Goal: Task Accomplishment & Management: Use online tool/utility

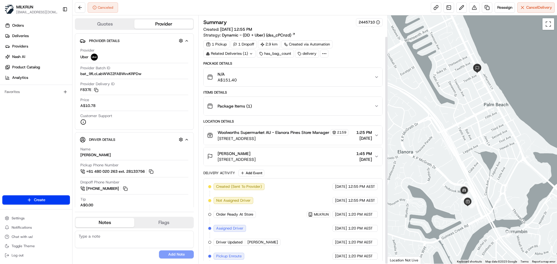
scroll to position [23, 0]
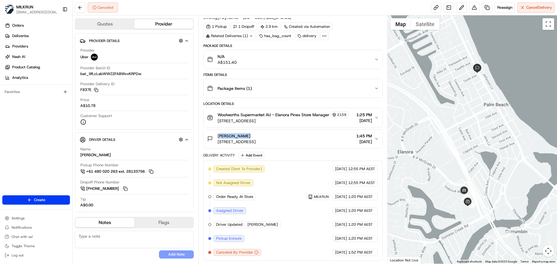
drag, startPoint x: 248, startPoint y: 136, endPoint x: 217, endPoint y: 130, distance: 31.9
click at [217, 130] on button "[PERSON_NAME][GEOGRAPHIC_DATA][STREET_ADDRESS][GEOGRAPHIC_DATA] 1:45 PM [DATE]" at bounding box center [293, 139] width 178 height 19
copy span "[PERSON_NAME]"
drag, startPoint x: 312, startPoint y: 109, endPoint x: 276, endPoint y: 111, distance: 36.0
click at [276, 112] on span "Woolworths Supermarket AU - Elanora Pines Store Manager" at bounding box center [274, 115] width 112 height 6
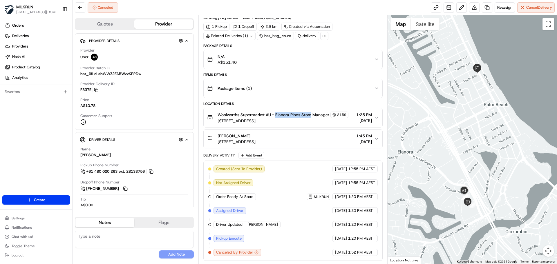
copy span "Elanora Pines Store"
click at [502, 6] on span "Reassign" at bounding box center [504, 7] width 15 height 5
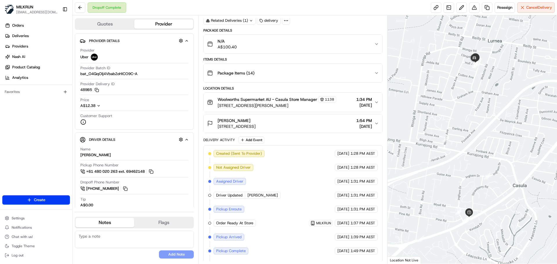
scroll to position [73, 0]
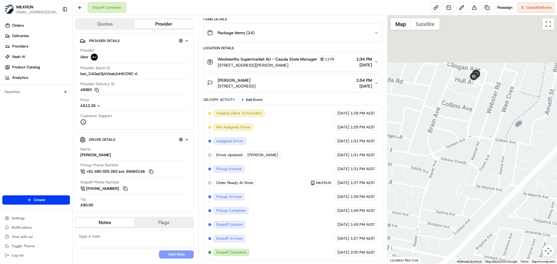
drag, startPoint x: 489, startPoint y: 227, endPoint x: 507, endPoint y: 201, distance: 31.1
click at [494, 245] on div at bounding box center [473, 139] width 170 height 249
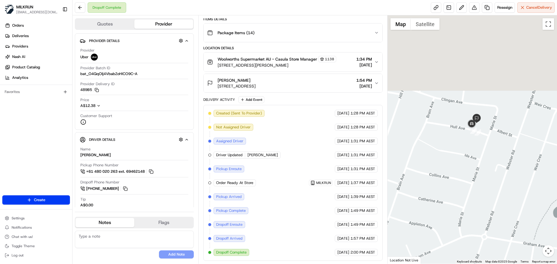
drag, startPoint x: 494, startPoint y: 239, endPoint x: 505, endPoint y: 249, distance: 14.8
click at [503, 251] on div at bounding box center [473, 139] width 170 height 249
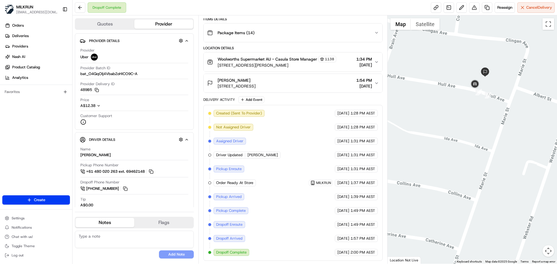
drag, startPoint x: 485, startPoint y: 145, endPoint x: 493, endPoint y: 186, distance: 42.2
click at [492, 183] on div at bounding box center [473, 139] width 170 height 249
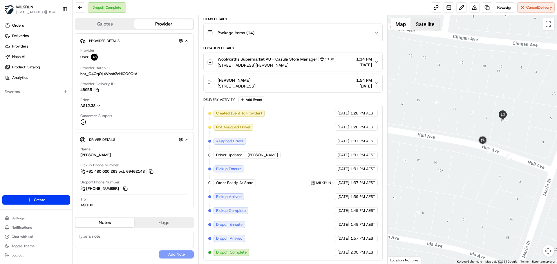
click at [425, 23] on button "Satellite" at bounding box center [425, 24] width 29 height 12
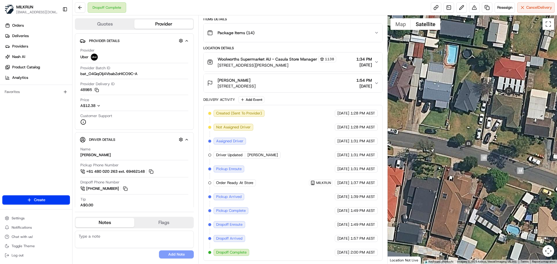
drag, startPoint x: 490, startPoint y: 142, endPoint x: 480, endPoint y: 167, distance: 27.9
click at [480, 167] on div at bounding box center [473, 139] width 170 height 249
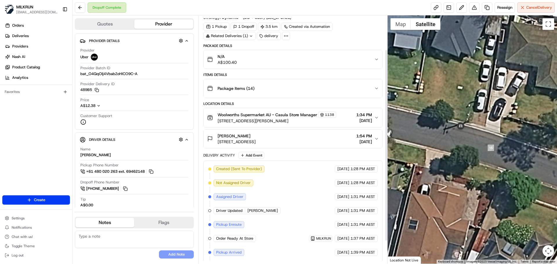
scroll to position [0, 0]
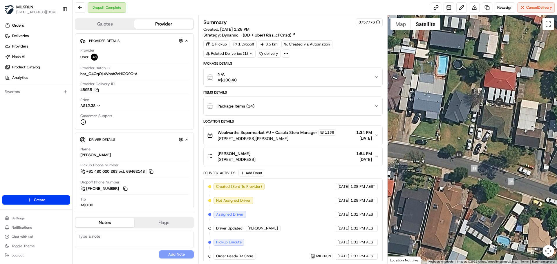
click at [460, 182] on div at bounding box center [473, 139] width 170 height 249
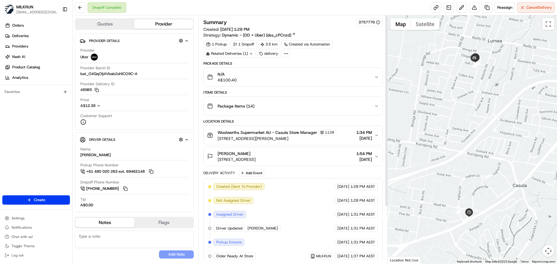
click at [241, 54] on div "Related Deliveries (1)" at bounding box center [229, 54] width 52 height 8
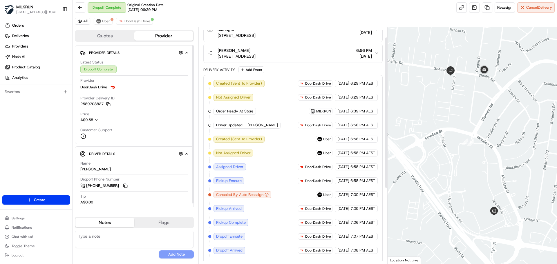
scroll to position [132, 0]
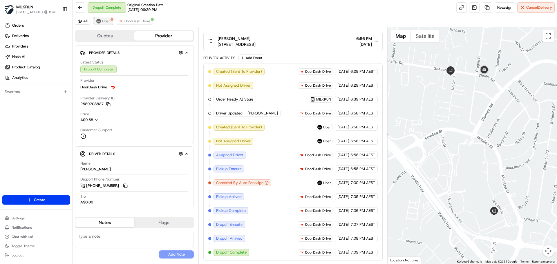
click at [105, 21] on span "Uber" at bounding box center [106, 21] width 8 height 5
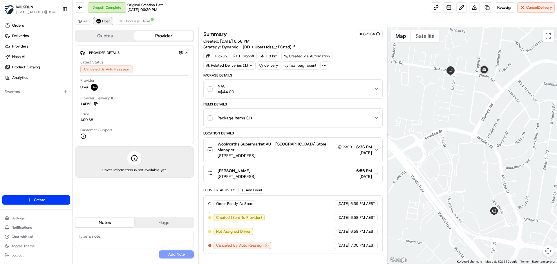
scroll to position [0, 0]
click at [135, 23] on span "DoorDash Drive" at bounding box center [137, 21] width 26 height 5
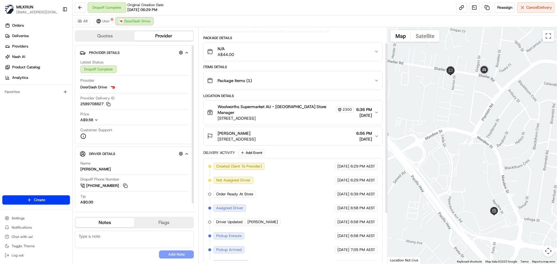
scroll to position [91, 0]
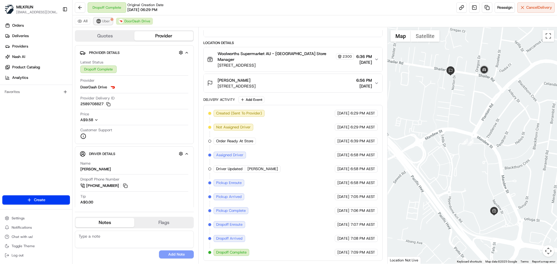
click at [106, 20] on span "Uber" at bounding box center [106, 21] width 8 height 5
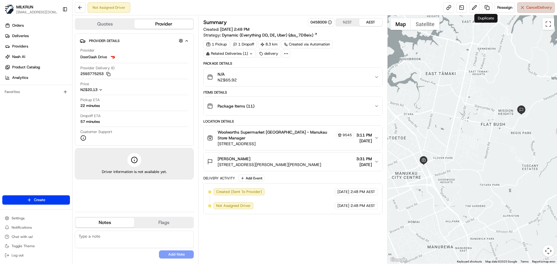
click at [529, 6] on span "Cancel Delivery" at bounding box center [539, 7] width 26 height 5
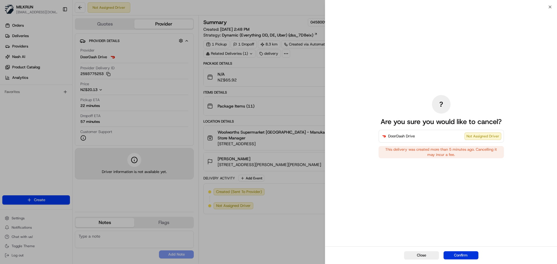
click at [460, 256] on button "Confirm" at bounding box center [461, 256] width 35 height 8
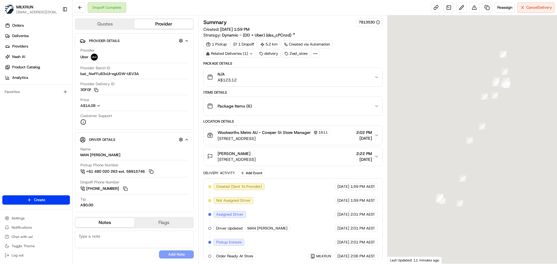
scroll to position [87, 0]
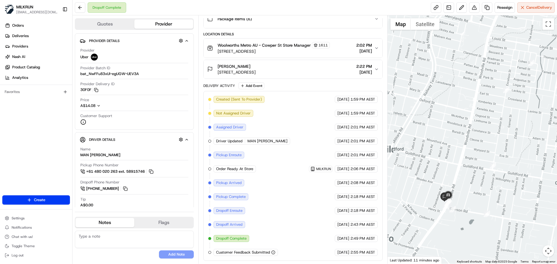
drag, startPoint x: 431, startPoint y: 129, endPoint x: 442, endPoint y: 138, distance: 14.2
click at [442, 108] on div at bounding box center [473, 139] width 170 height 249
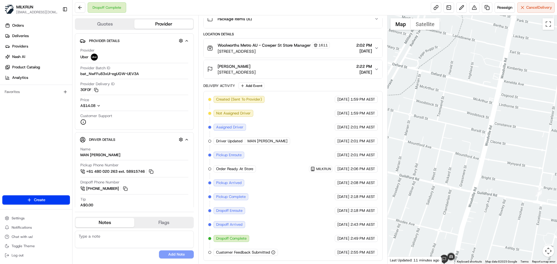
drag, startPoint x: 449, startPoint y: 138, endPoint x: 454, endPoint y: 74, distance: 64.0
click at [454, 73] on div at bounding box center [473, 139] width 170 height 249
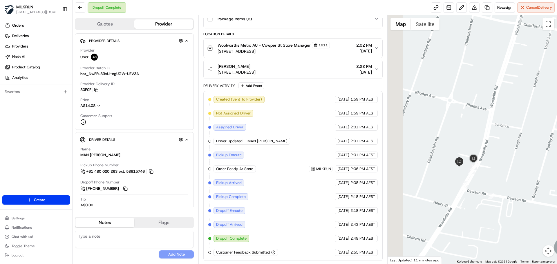
drag, startPoint x: 452, startPoint y: 174, endPoint x: 461, endPoint y: 132, distance: 42.4
click at [465, 113] on div at bounding box center [473, 139] width 170 height 249
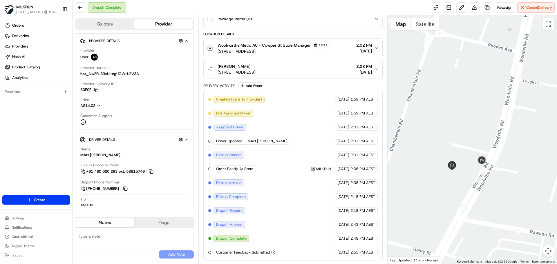
click at [476, 138] on div at bounding box center [473, 139] width 170 height 249
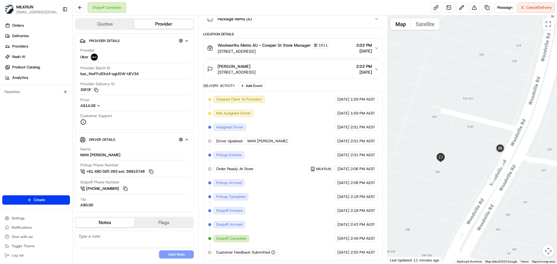
drag, startPoint x: 470, startPoint y: 150, endPoint x: 489, endPoint y: 145, distance: 19.1
click at [480, 114] on div at bounding box center [473, 139] width 170 height 249
click at [426, 28] on button "Satellite" at bounding box center [425, 24] width 29 height 12
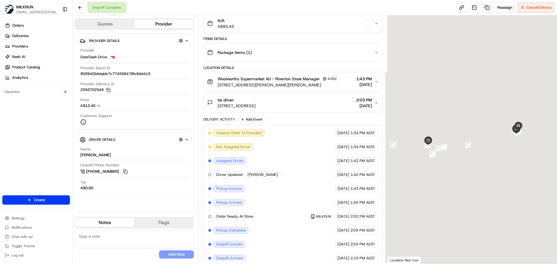
scroll to position [73, 0]
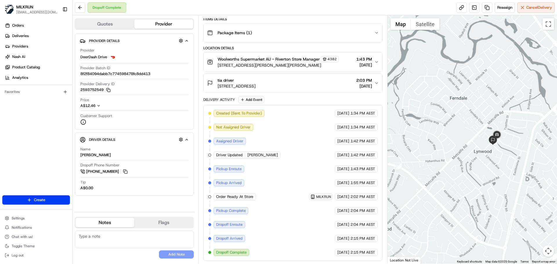
drag, startPoint x: 464, startPoint y: 172, endPoint x: 445, endPoint y: 191, distance: 26.7
click at [445, 191] on div at bounding box center [473, 139] width 170 height 249
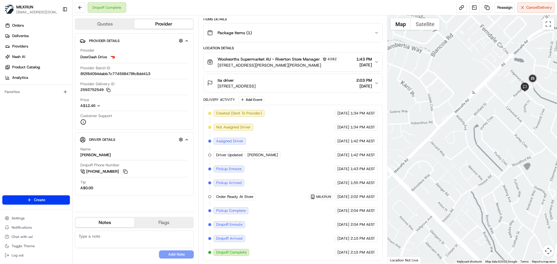
drag, startPoint x: 438, startPoint y: 189, endPoint x: 429, endPoint y: 203, distance: 16.2
click at [428, 203] on div at bounding box center [473, 139] width 170 height 249
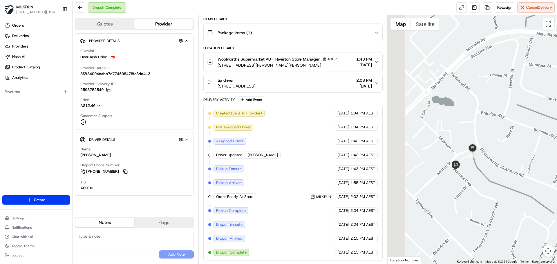
drag, startPoint x: 482, startPoint y: 108, endPoint x: 486, endPoint y: 106, distance: 5.1
click at [490, 104] on div at bounding box center [473, 139] width 170 height 249
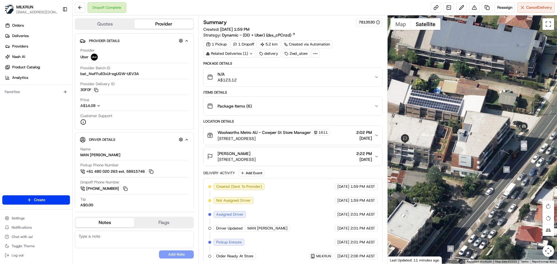
scroll to position [87, 0]
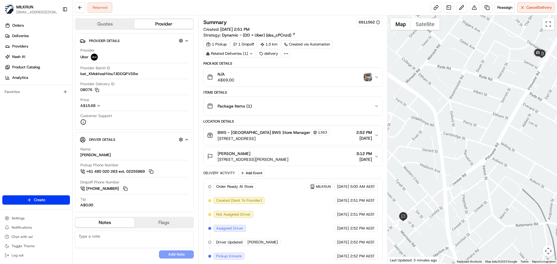
click at [370, 77] on img "button" at bounding box center [368, 77] width 8 height 8
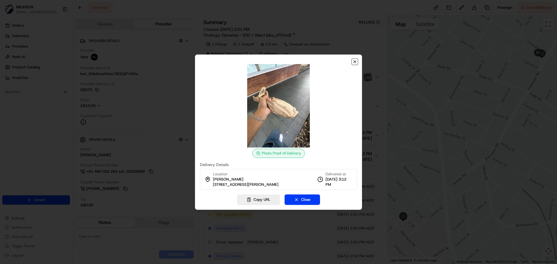
click at [354, 59] on icon "button" at bounding box center [355, 61] width 5 height 5
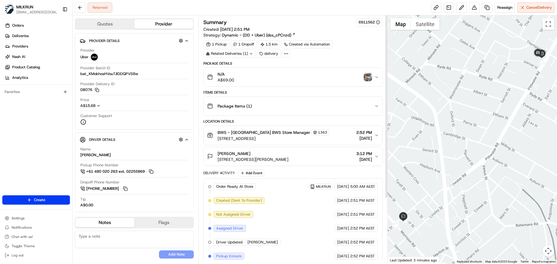
click at [371, 74] on img "button" at bounding box center [368, 77] width 8 height 8
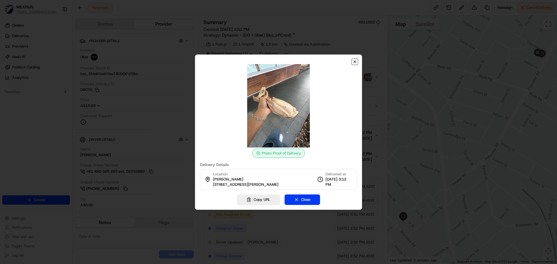
click at [354, 61] on icon "button" at bounding box center [355, 61] width 5 height 5
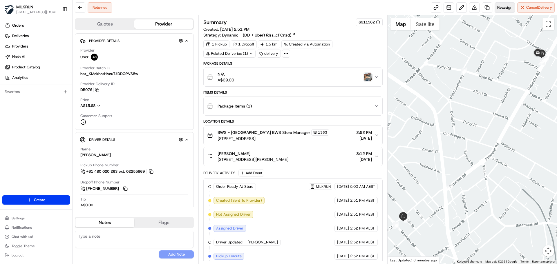
click at [503, 6] on span "Reassign" at bounding box center [504, 7] width 15 height 5
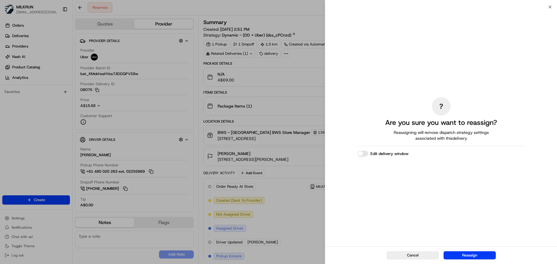
click at [471, 258] on button "Reassign" at bounding box center [470, 256] width 52 height 8
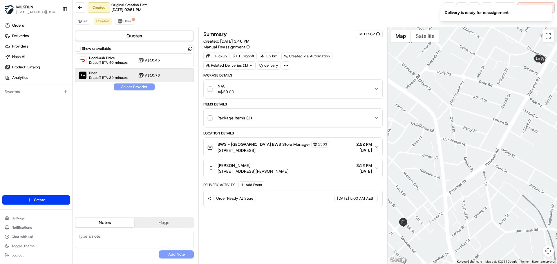
click at [127, 76] on span "Dropoff ETA 29 minutes" at bounding box center [108, 77] width 39 height 5
click at [128, 88] on button "Assign Provider" at bounding box center [134, 87] width 41 height 7
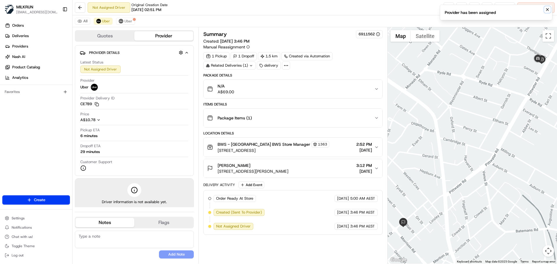
click at [549, 8] on icon "Notifications (F8)" at bounding box center [547, 9] width 5 height 5
click at [448, 7] on link at bounding box center [449, 7] width 10 height 10
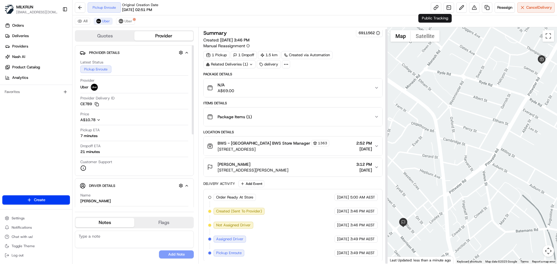
scroll to position [2, 0]
drag, startPoint x: 127, startPoint y: 21, endPoint x: 271, endPoint y: 136, distance: 184.1
click at [128, 21] on span "Uber" at bounding box center [128, 21] width 8 height 5
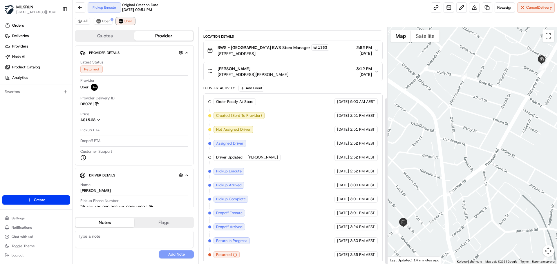
scroll to position [99, 0]
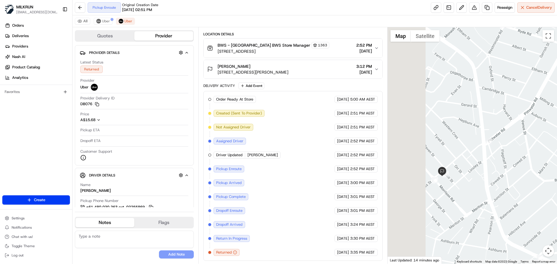
drag, startPoint x: 516, startPoint y: 122, endPoint x: 555, endPoint y: 72, distance: 63.7
click at [555, 72] on div at bounding box center [473, 145] width 170 height 237
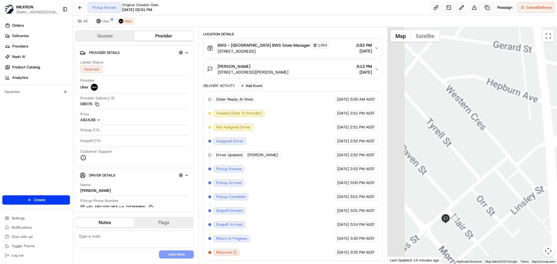
drag, startPoint x: 503, startPoint y: 117, endPoint x: 548, endPoint y: 86, distance: 54.6
click at [548, 86] on div at bounding box center [473, 145] width 170 height 237
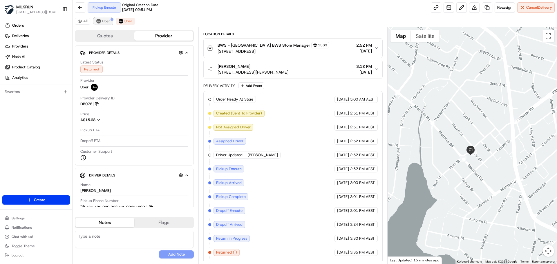
click at [101, 21] on button "Uber" at bounding box center [103, 21] width 19 height 7
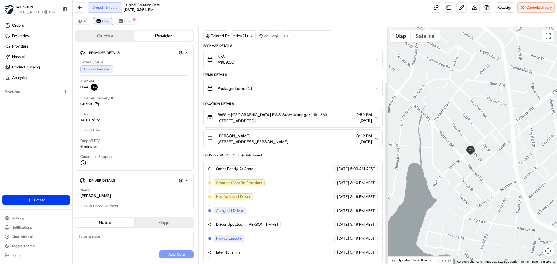
scroll to position [71, 0]
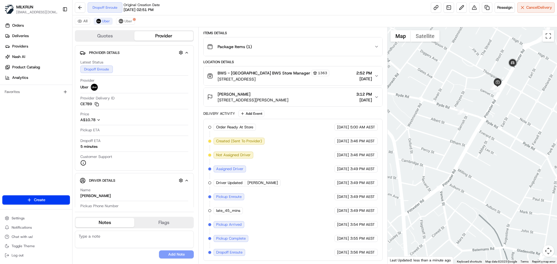
drag, startPoint x: 527, startPoint y: 147, endPoint x: 551, endPoint y: 139, distance: 25.3
click at [550, 140] on div at bounding box center [473, 145] width 170 height 237
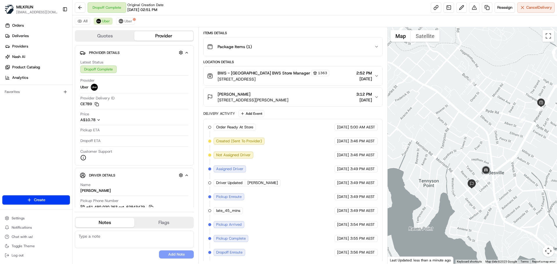
scroll to position [99, 0]
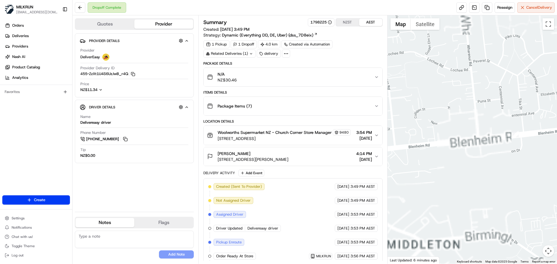
drag, startPoint x: 478, startPoint y: 168, endPoint x: 420, endPoint y: 188, distance: 61.5
click at [422, 185] on div at bounding box center [473, 139] width 170 height 249
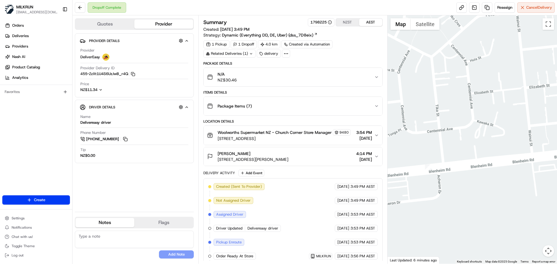
drag, startPoint x: 482, startPoint y: 114, endPoint x: 393, endPoint y: 172, distance: 106.6
click at [381, 171] on div "Quotes Provider Provider Details Hidden ( 4 ) Provider DeliverEasy Provider Del…" at bounding box center [315, 139] width 485 height 249
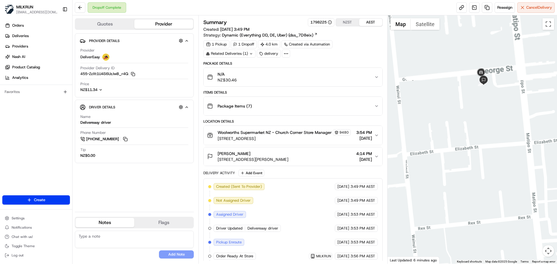
drag, startPoint x: 469, startPoint y: 100, endPoint x: 463, endPoint y: 155, distance: 55.1
click at [462, 157] on div at bounding box center [473, 139] width 170 height 249
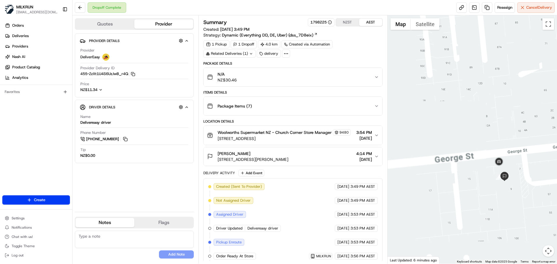
drag, startPoint x: 487, startPoint y: 66, endPoint x: 485, endPoint y: 27, distance: 38.6
click at [493, 3] on div "Dropoff Complete Reassign Cancel Delivery Quotes Provider Provider Details Hidd…" at bounding box center [315, 132] width 485 height 264
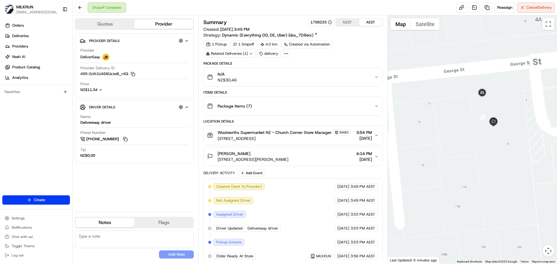
drag, startPoint x: 475, startPoint y: 126, endPoint x: 450, endPoint y: 82, distance: 50.6
click at [433, 123] on div at bounding box center [473, 139] width 170 height 249
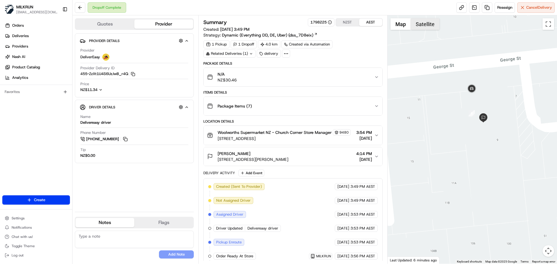
click at [432, 22] on button "Satellite" at bounding box center [425, 24] width 29 height 12
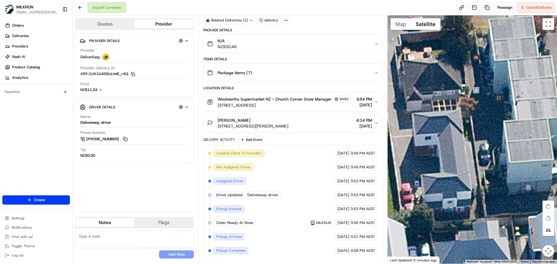
scroll to position [79, 0]
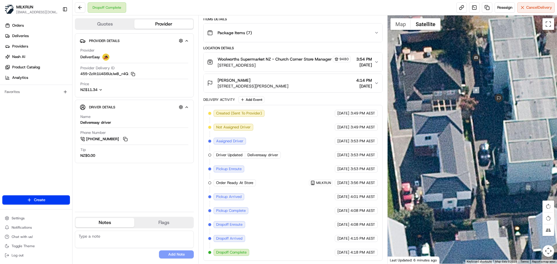
click at [379, 84] on icon "button" at bounding box center [376, 83] width 5 height 5
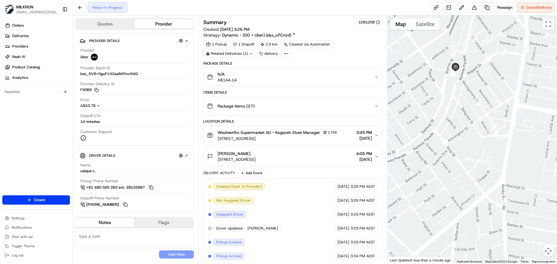
drag, startPoint x: 462, startPoint y: 65, endPoint x: 479, endPoint y: 150, distance: 86.2
click at [479, 150] on div at bounding box center [473, 139] width 170 height 249
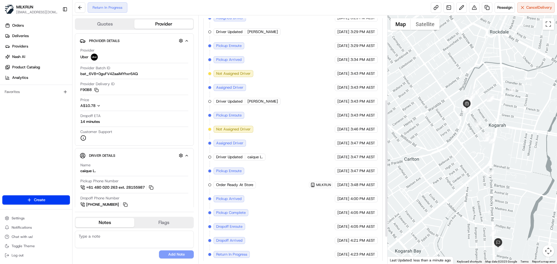
scroll to position [199, 0]
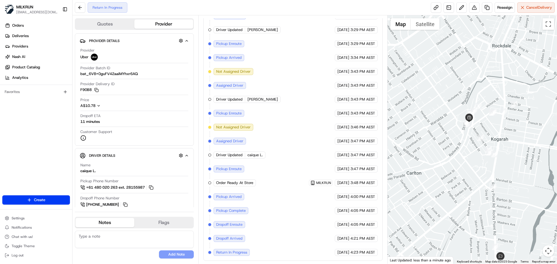
drag, startPoint x: 485, startPoint y: 177, endPoint x: 487, endPoint y: 192, distance: 15.5
click at [487, 192] on div at bounding box center [473, 139] width 170 height 249
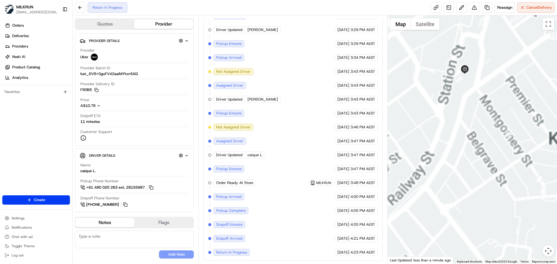
drag, startPoint x: 472, startPoint y: 140, endPoint x: 473, endPoint y: 157, distance: 16.6
click at [473, 157] on div at bounding box center [473, 139] width 170 height 249
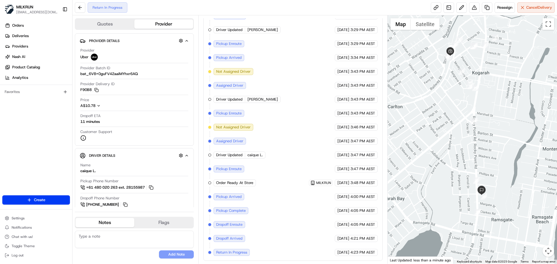
drag, startPoint x: 451, startPoint y: 101, endPoint x: 449, endPoint y: 93, distance: 8.6
click at [449, 93] on div at bounding box center [473, 139] width 170 height 249
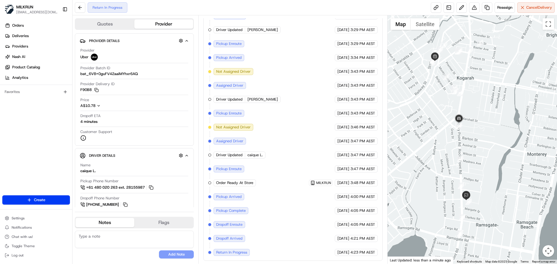
drag, startPoint x: 453, startPoint y: 158, endPoint x: 451, endPoint y: 163, distance: 6.1
click at [451, 163] on div at bounding box center [473, 139] width 170 height 249
